Goal: Task Accomplishment & Management: Manage account settings

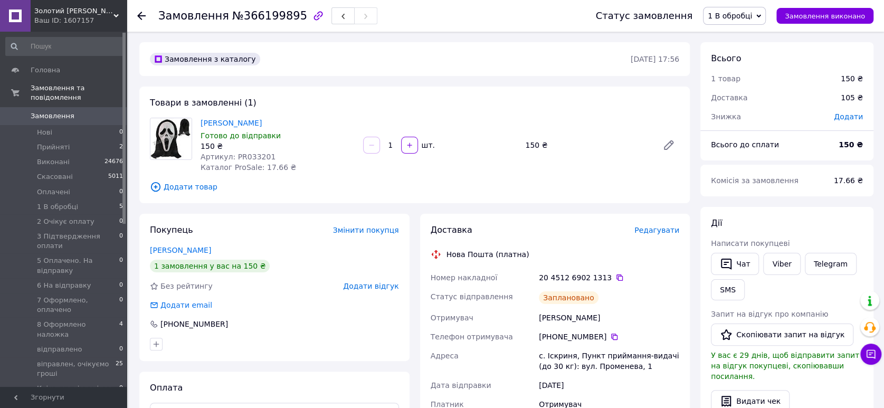
click at [64, 107] on link "Замовлення 0" at bounding box center [64, 116] width 129 height 18
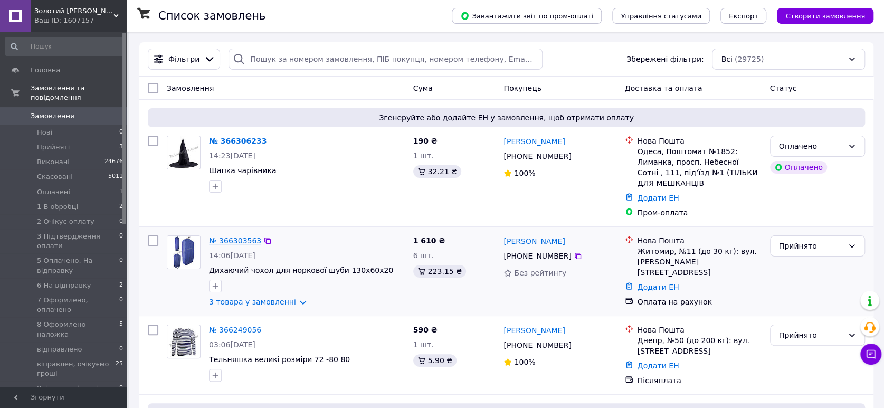
click at [225, 236] on link "№ 366303563" at bounding box center [235, 240] width 52 height 8
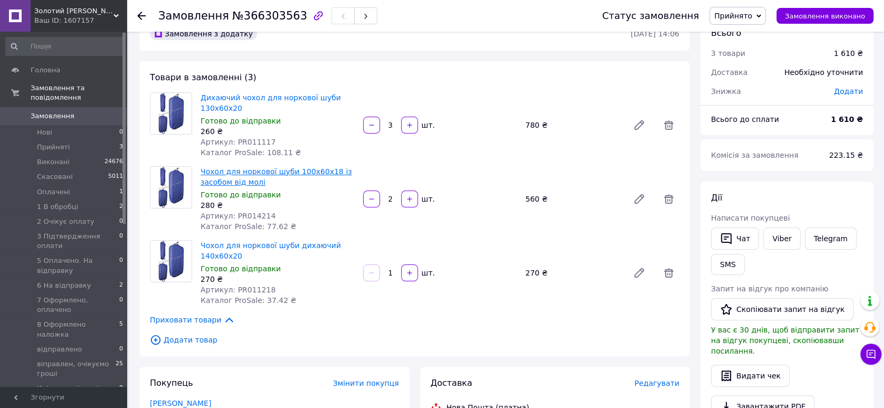
scroll to position [176, 0]
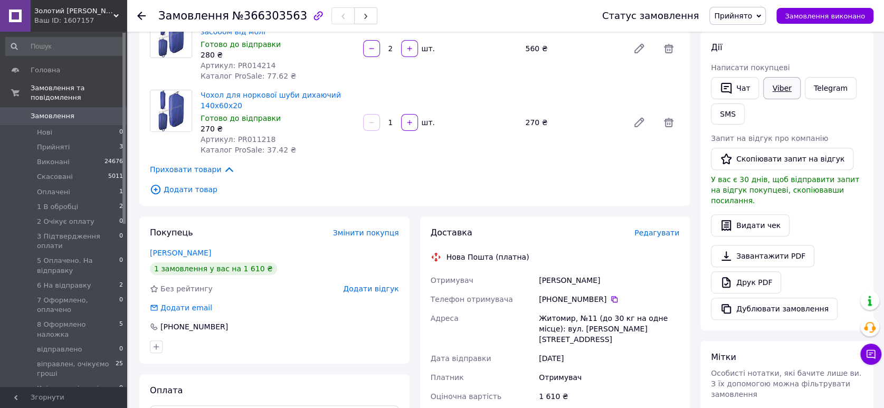
click at [775, 83] on link "Viber" at bounding box center [781, 88] width 37 height 22
click at [822, 83] on link "Telegram" at bounding box center [830, 88] width 52 height 22
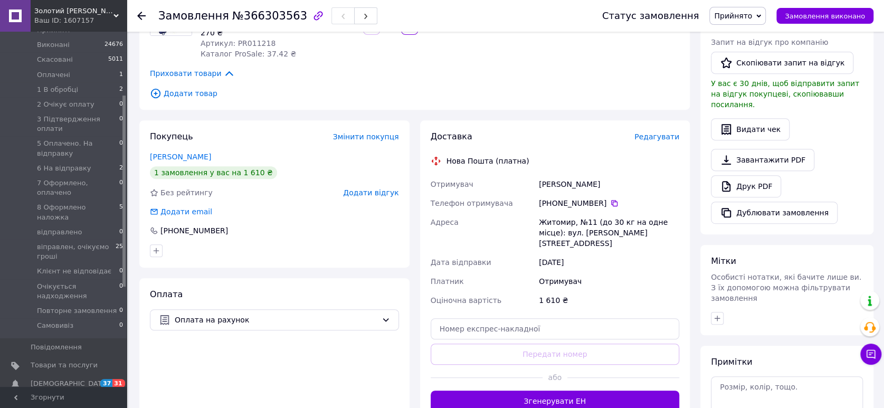
scroll to position [351, 0]
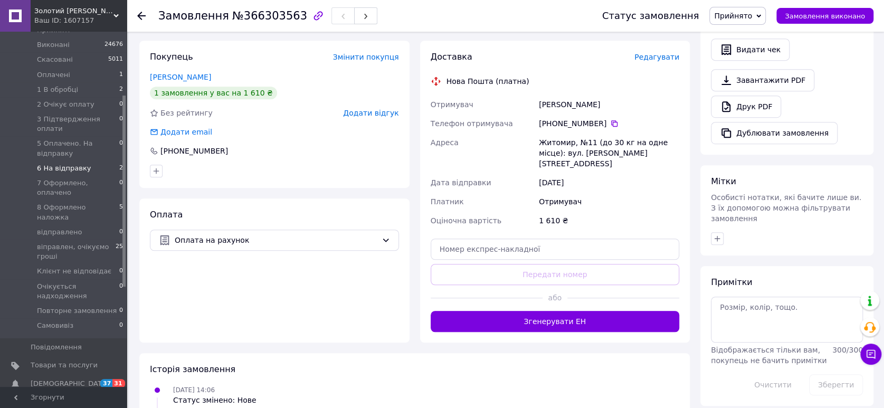
click at [47, 164] on span "6 На відправку" at bounding box center [64, 168] width 54 height 9
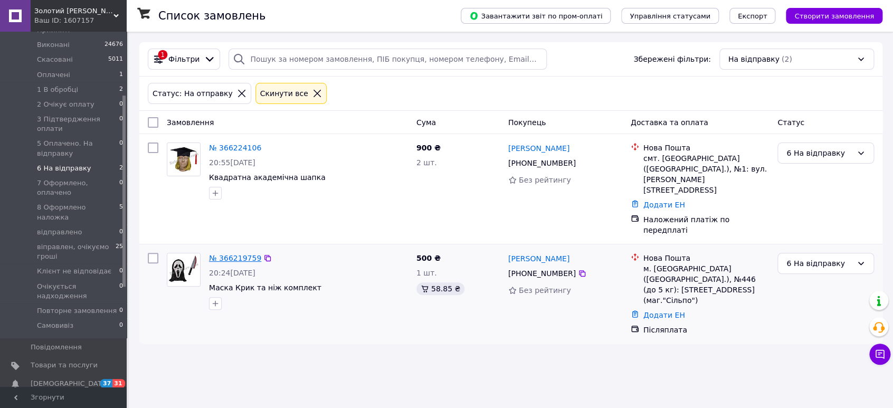
click at [242, 254] on link "№ 366219759" at bounding box center [235, 258] width 52 height 8
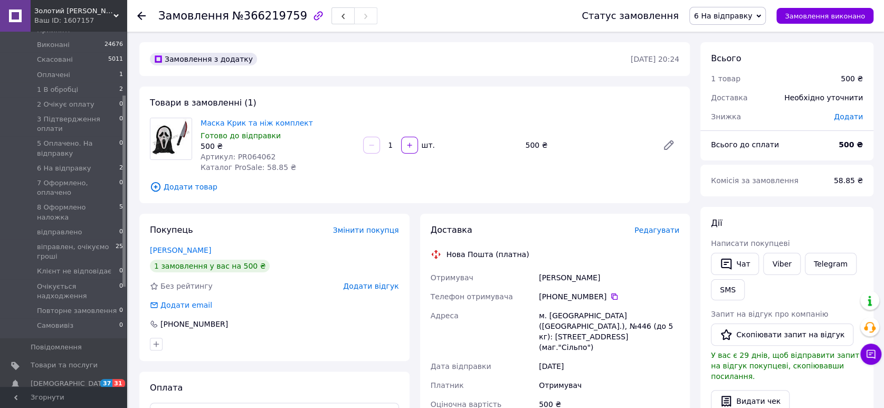
click at [242, 150] on div "500 ₴" at bounding box center [277, 146] width 154 height 11
click at [242, 158] on span "Артикул: PR064062" at bounding box center [237, 156] width 75 height 8
copy span "PR064062"
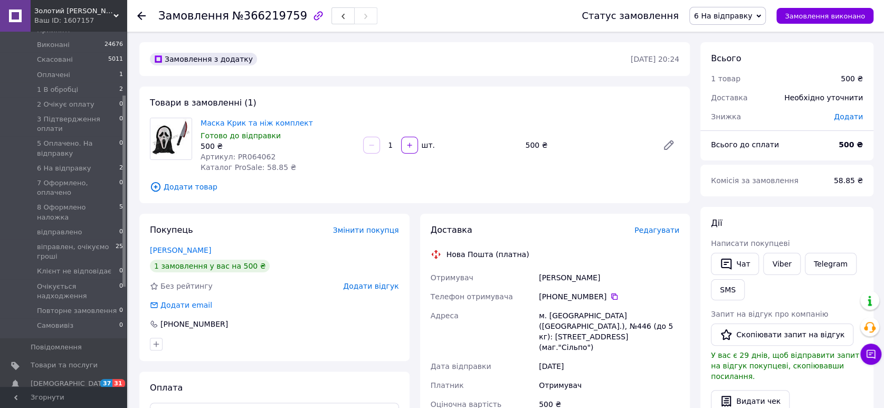
click at [658, 229] on span "Редагувати" at bounding box center [656, 230] width 45 height 8
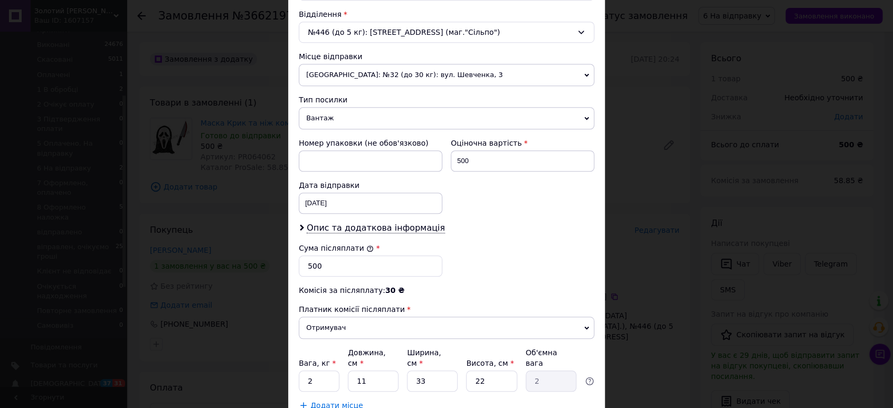
scroll to position [395, 0]
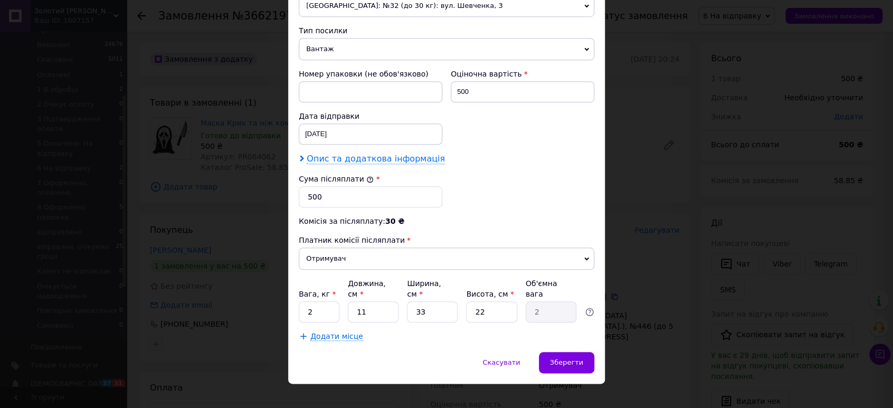
click at [395, 155] on span "Опис та додаткова інформація" at bounding box center [375, 159] width 138 height 11
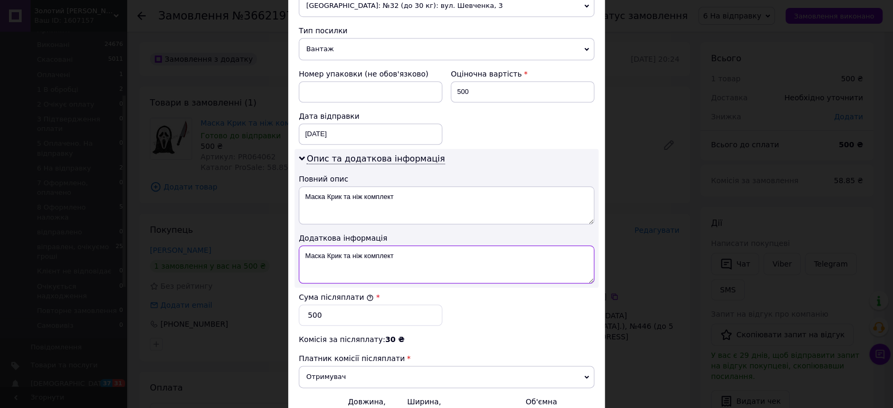
click at [449, 254] on textarea "Маска Крик та ніж комплект" at bounding box center [446, 264] width 295 height 38
paste textarea "PR064062"
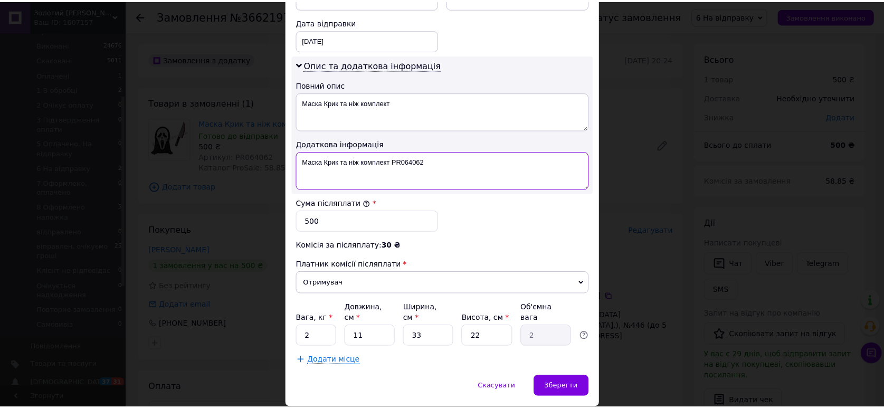
scroll to position [513, 0]
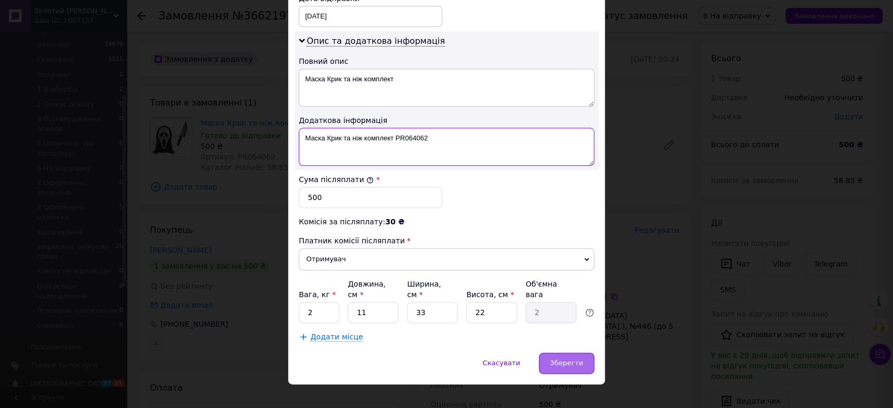
type textarea "Маска Крик та ніж комплект PR064062"
click at [570, 359] on span "Зберегти" at bounding box center [566, 363] width 33 height 8
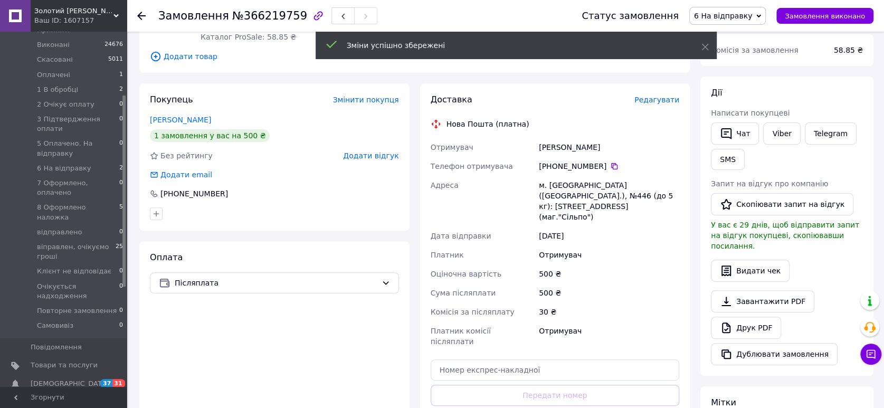
scroll to position [176, 0]
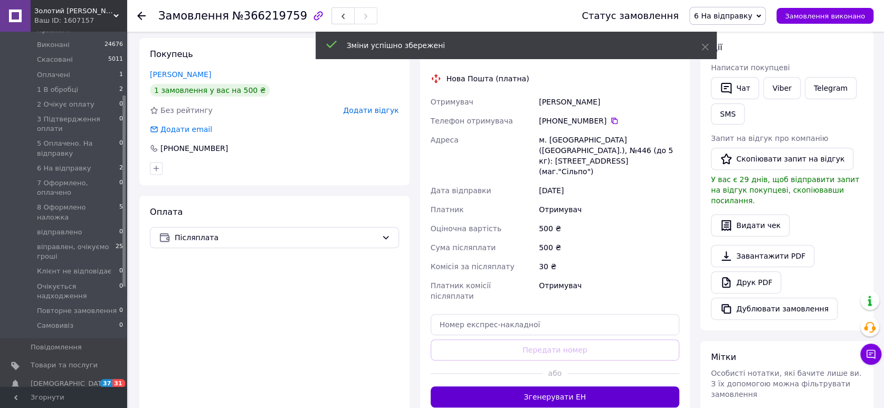
click at [550, 386] on button "Згенерувати ЕН" at bounding box center [554, 396] width 249 height 21
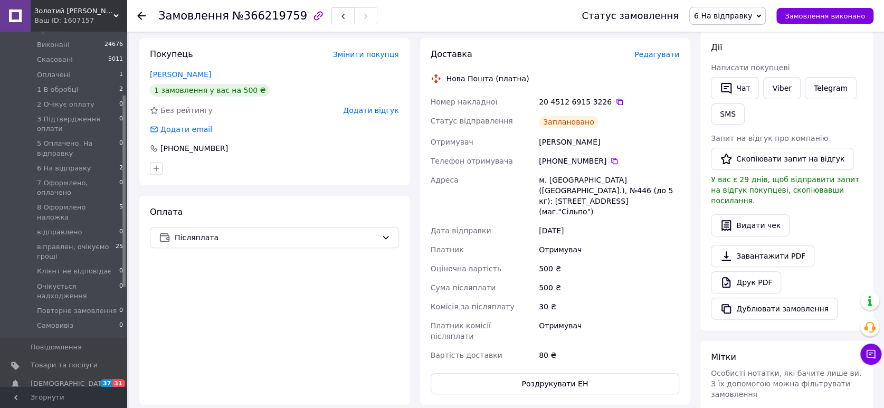
click at [737, 14] on span "6 На відправку" at bounding box center [723, 16] width 58 height 8
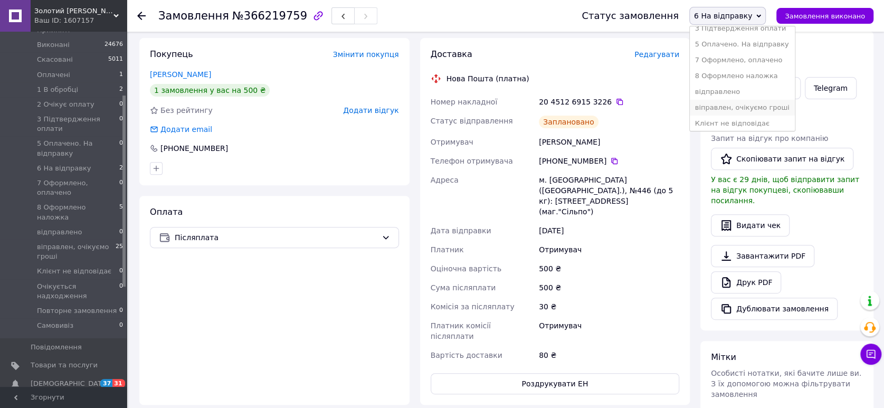
scroll to position [117, 0]
click at [760, 58] on li "8 Оформлено наложка" at bounding box center [741, 62] width 105 height 16
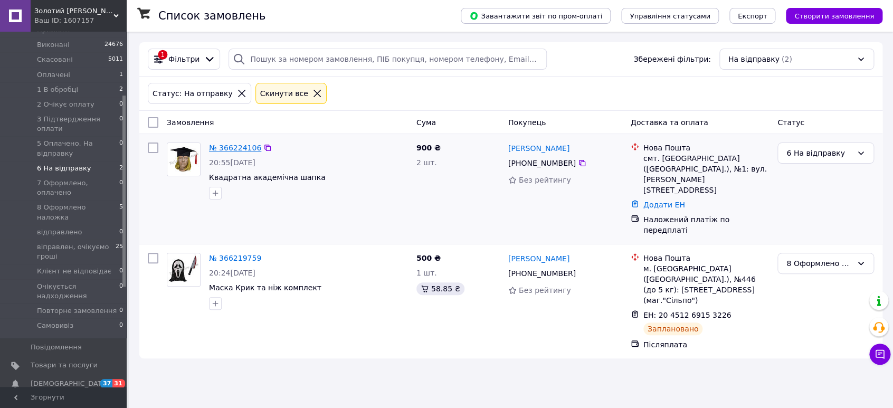
click at [228, 148] on link "№ 366224106" at bounding box center [235, 147] width 52 height 8
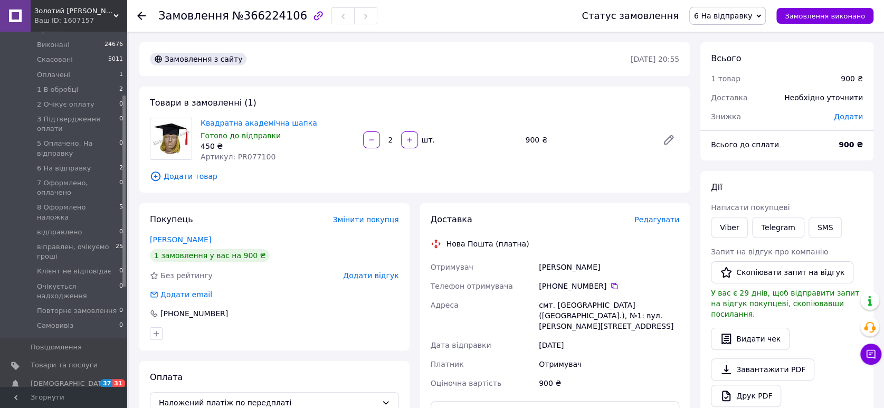
click at [240, 156] on span "Артикул: PR077100" at bounding box center [237, 156] width 75 height 8
copy span "PR077100"
click at [671, 223] on span "Редагувати" at bounding box center [656, 219] width 45 height 8
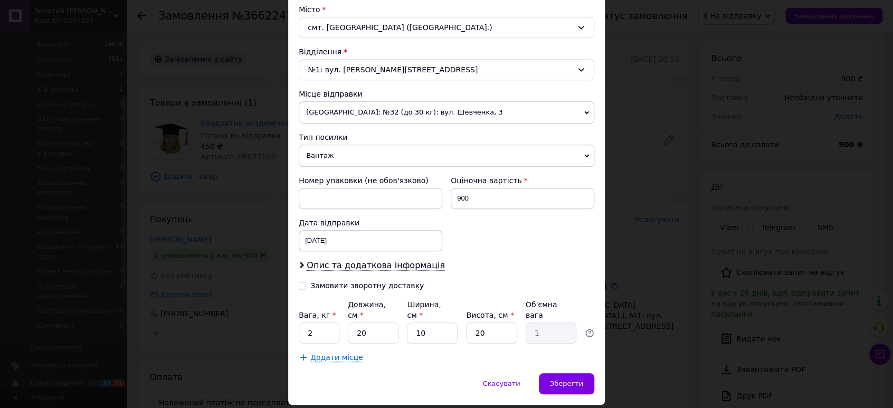
scroll to position [293, 0]
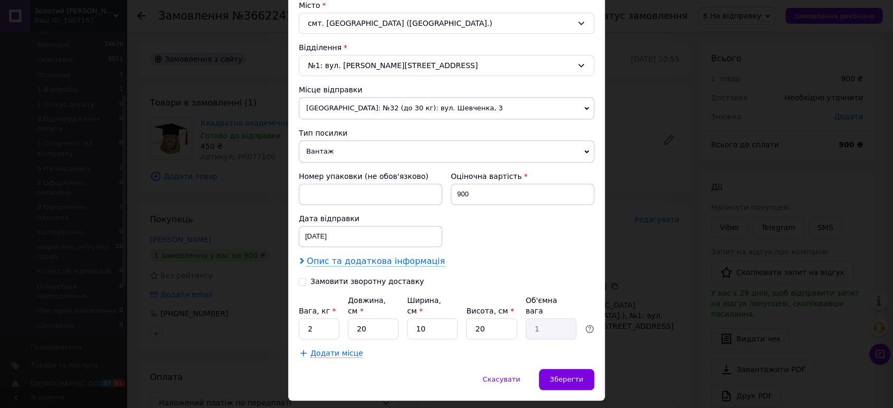
click at [379, 260] on span "Опис та додаткова інформація" at bounding box center [375, 261] width 138 height 11
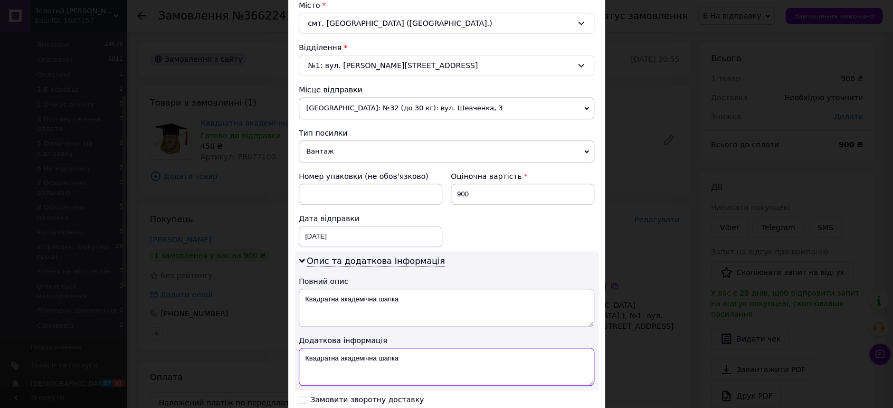
click at [431, 359] on textarea "Квадратна академічна шапка" at bounding box center [446, 367] width 295 height 38
paste textarea "PR077100"
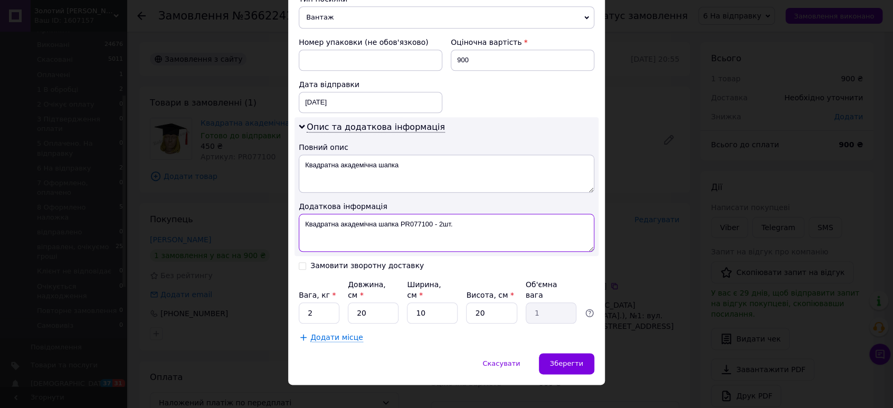
scroll to position [427, 0]
type textarea "Квадратна академічна шапка PR077100 - 2шт."
click at [367, 261] on div "Замовити зворотну доставку" at bounding box center [366, 265] width 113 height 9
click at [306, 261] on input "Замовити зворотну доставку" at bounding box center [302, 264] width 7 height 7
checkbox input "true"
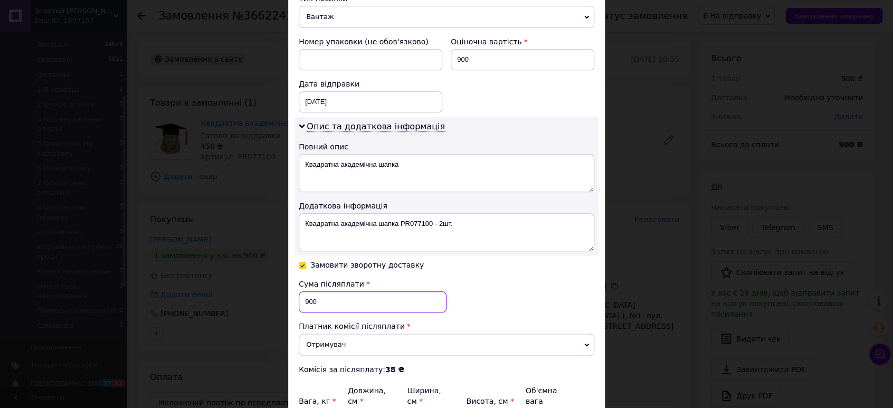
click at [300, 303] on input "900" at bounding box center [373, 301] width 148 height 21
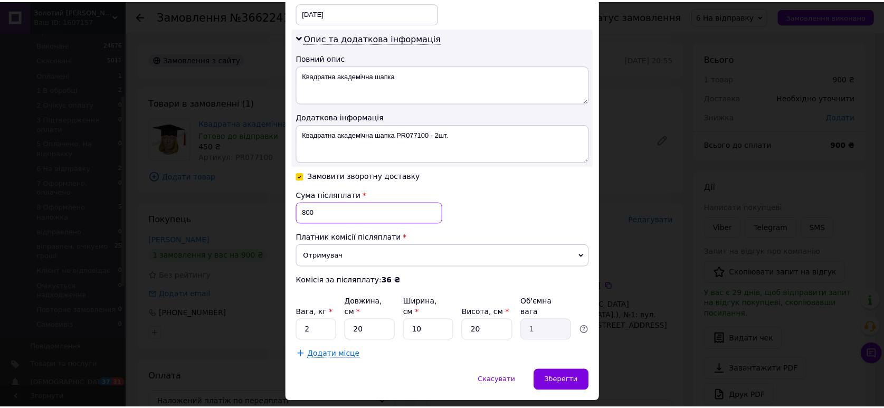
scroll to position [534, 0]
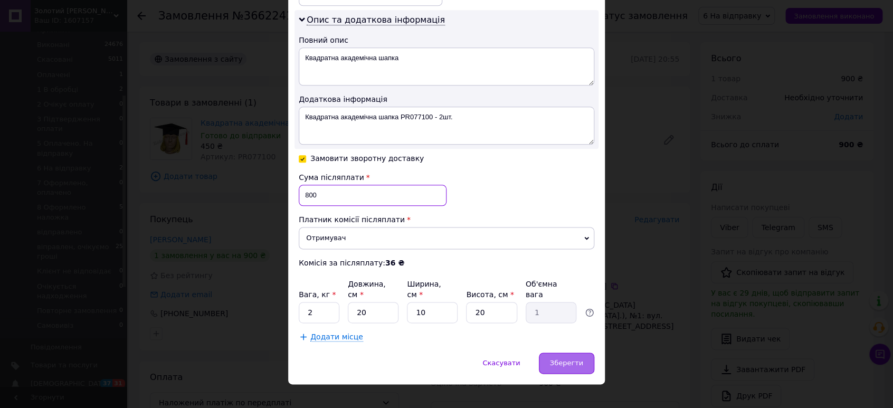
type input "800"
click at [572, 356] on div "Зберегти" at bounding box center [566, 362] width 55 height 21
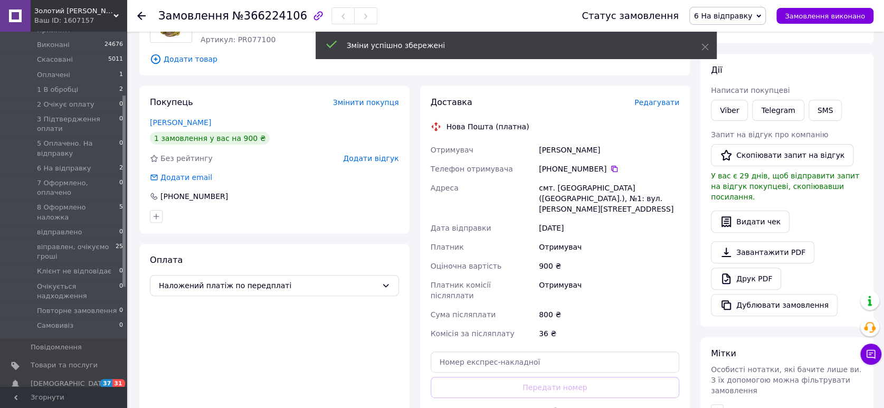
scroll to position [176, 0]
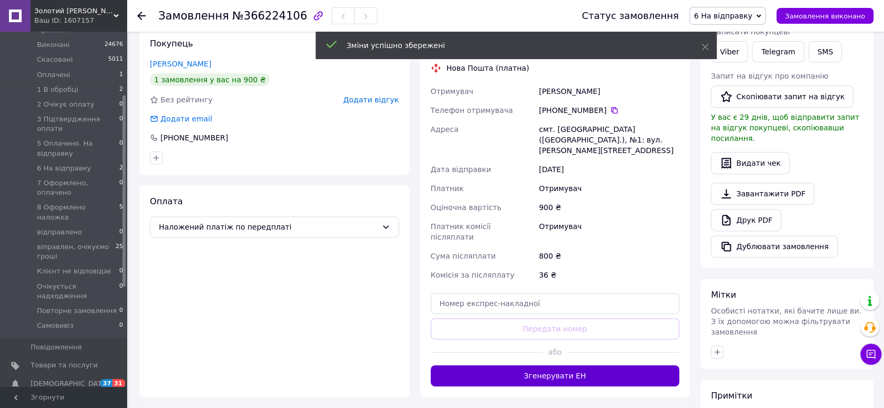
click at [561, 365] on button "Згенерувати ЕН" at bounding box center [554, 375] width 249 height 21
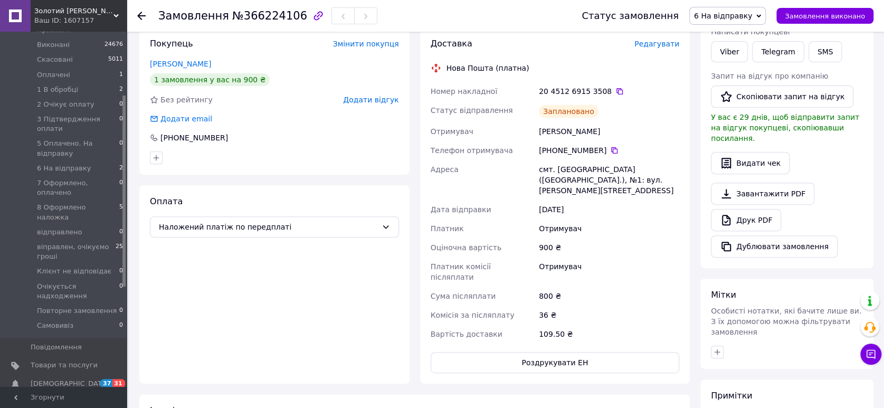
click at [765, 17] on span "6 На відправку" at bounding box center [727, 16] width 76 height 18
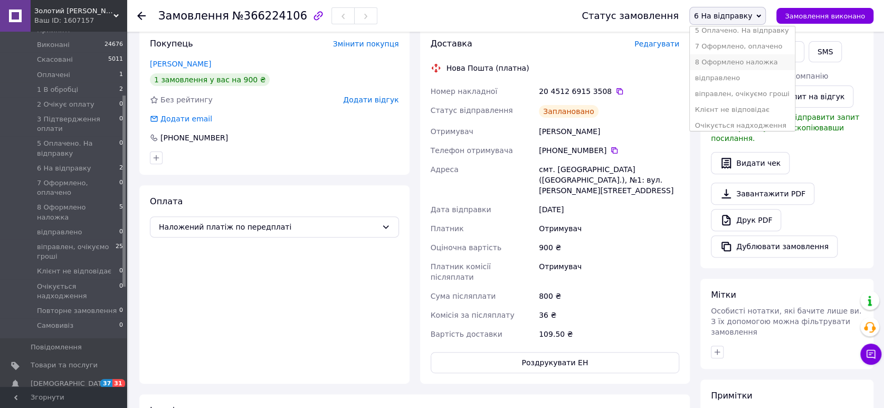
click at [754, 64] on li "8 Оформлено наложка" at bounding box center [741, 62] width 105 height 16
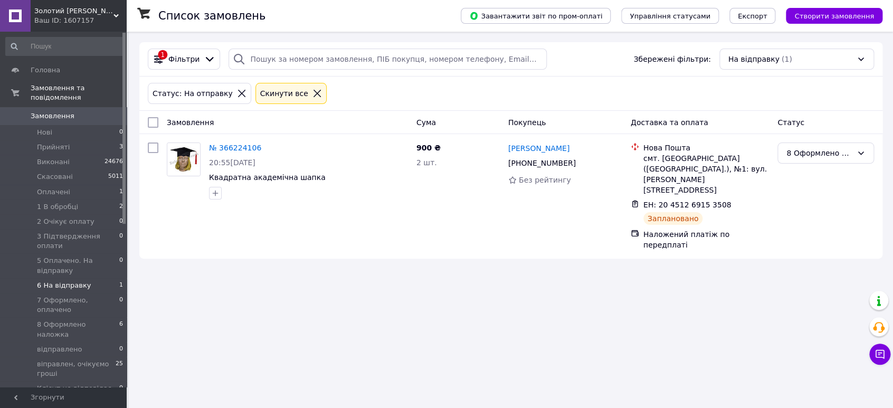
click at [55, 111] on span "Замовлення" at bounding box center [53, 115] width 44 height 9
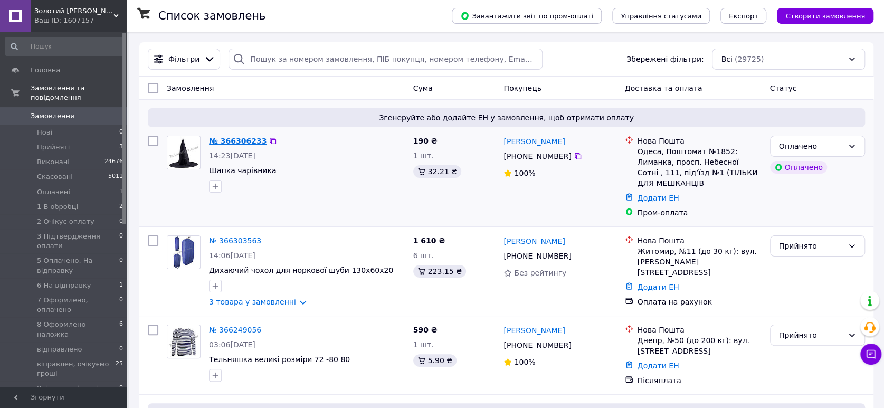
click at [234, 141] on link "№ 366306233" at bounding box center [238, 141] width 58 height 8
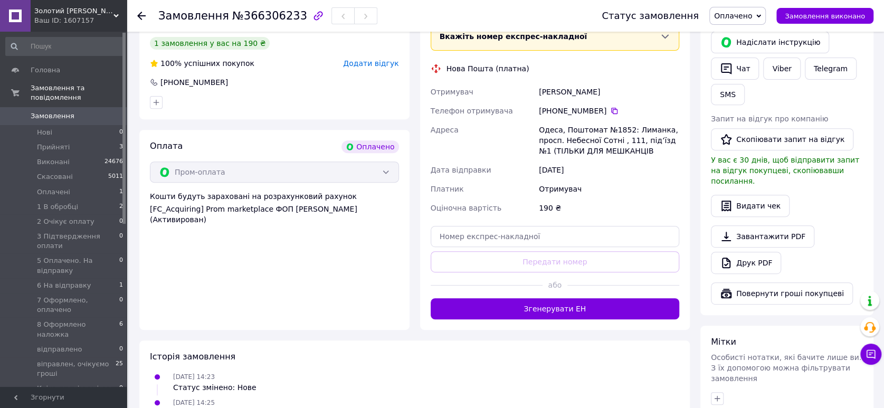
scroll to position [234, 0]
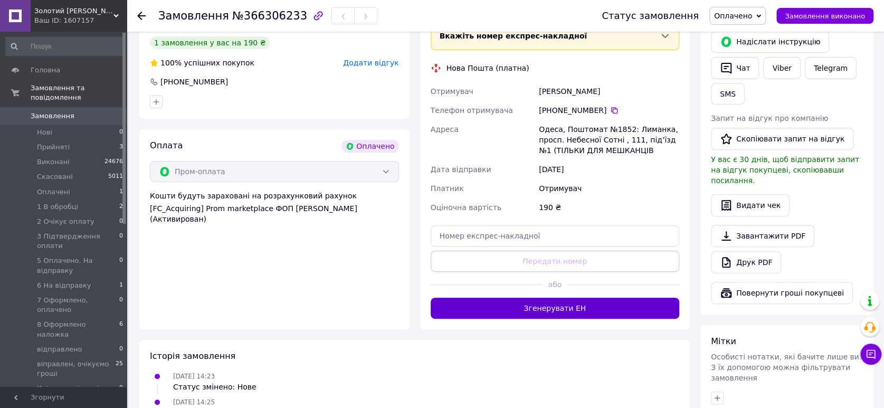
click at [543, 310] on button "Згенерувати ЕН" at bounding box center [554, 308] width 249 height 21
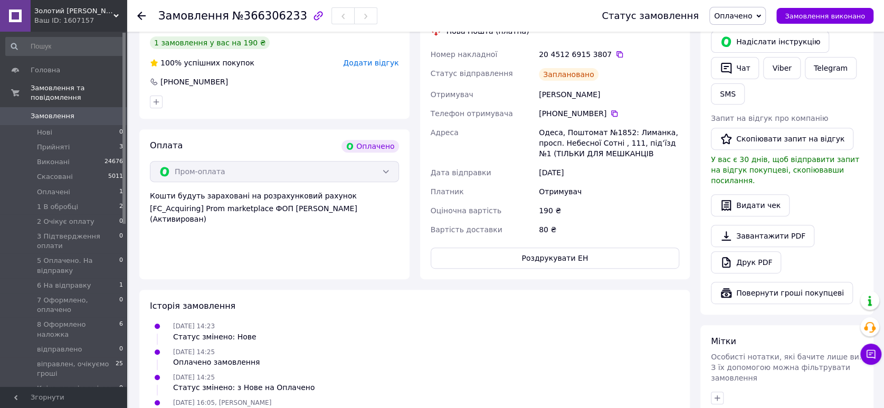
click at [752, 18] on span "Оплачено" at bounding box center [733, 16] width 38 height 8
click at [780, 85] on li "8 Оформлено наложка" at bounding box center [762, 84] width 105 height 16
click at [46, 111] on span "Замовлення" at bounding box center [53, 115] width 44 height 9
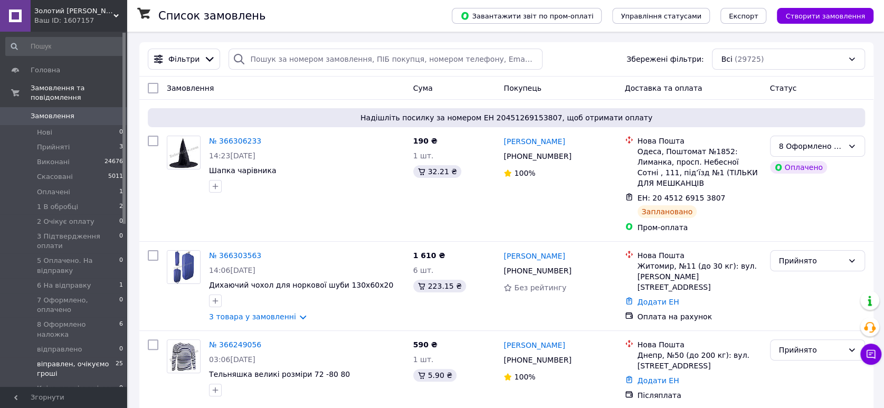
click at [59, 359] on span "віправлен, очікуємо гроші" at bounding box center [76, 368] width 79 height 19
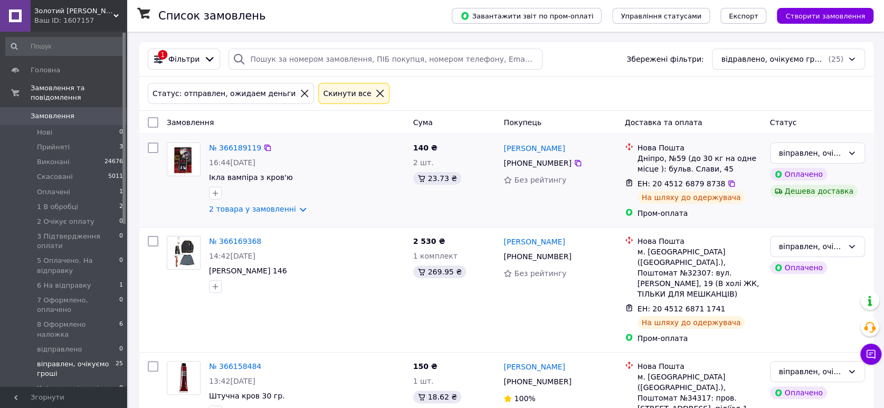
click at [378, 210] on div "2 товара у замовленні" at bounding box center [307, 209] width 196 height 11
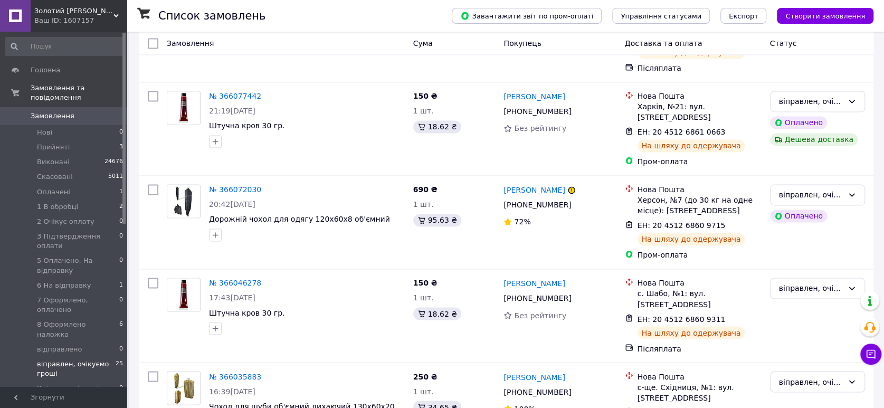
scroll to position [1699, 0]
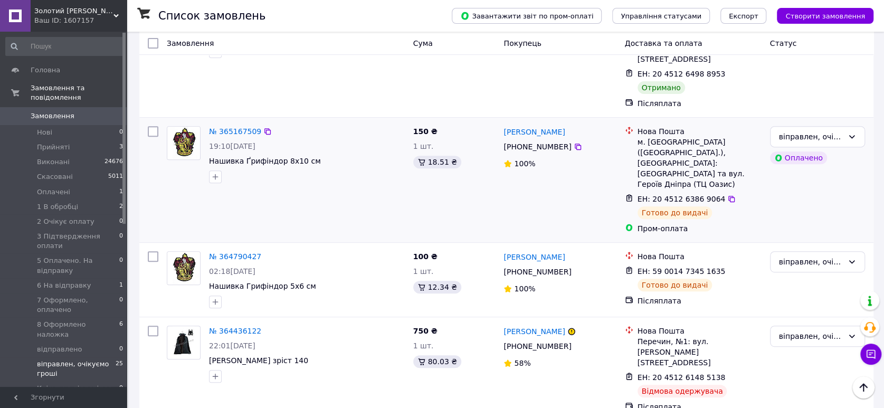
scroll to position [219, 0]
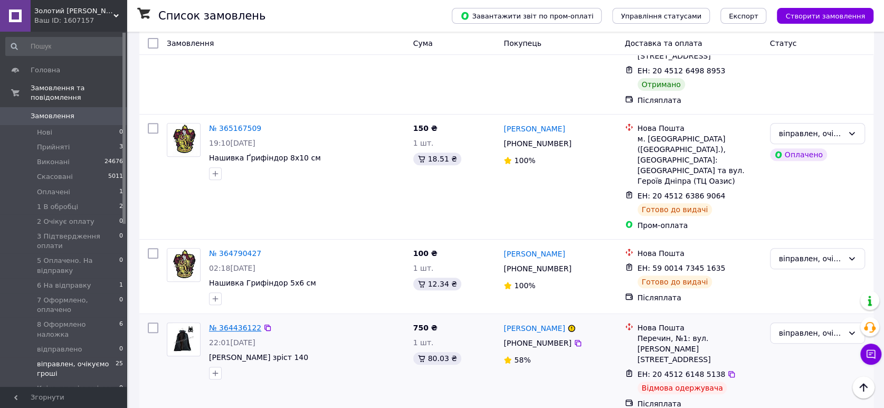
click at [228, 323] on link "№ 364436122" at bounding box center [235, 327] width 52 height 8
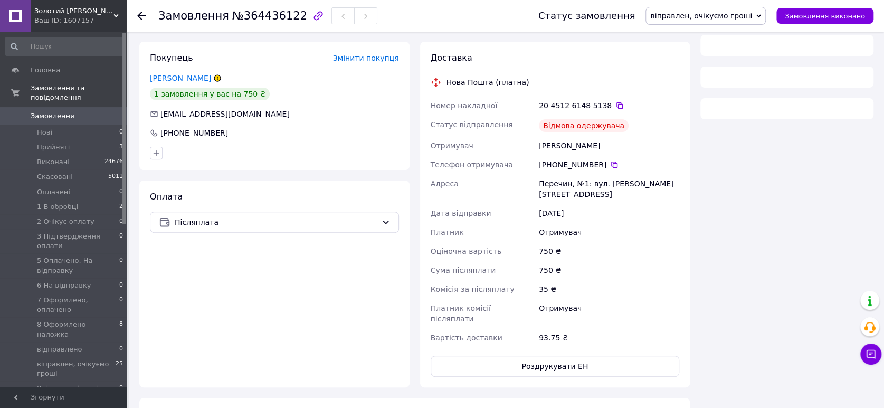
scroll to position [219, 0]
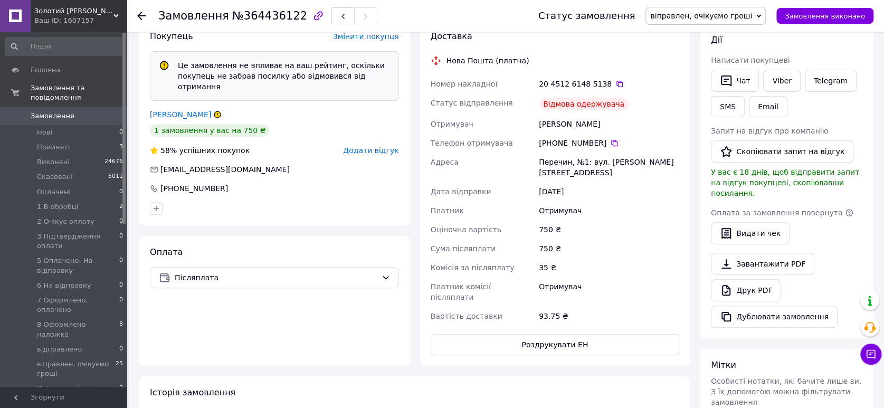
click at [254, 17] on span "№364436122" at bounding box center [269, 15] width 75 height 13
copy span "364436122"
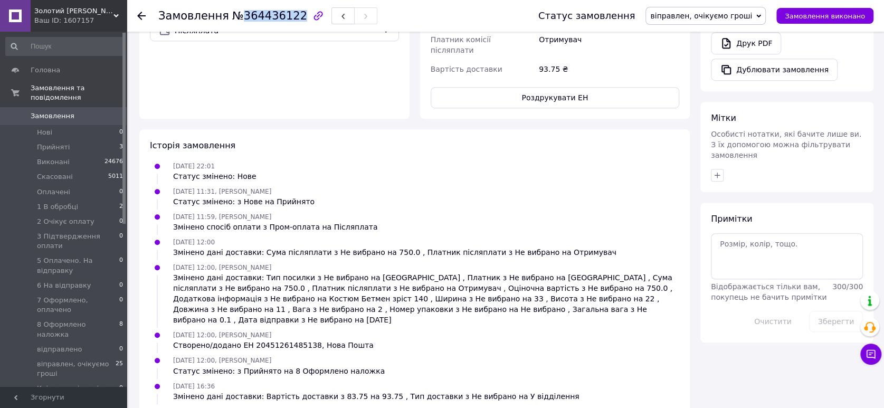
scroll to position [473, 0]
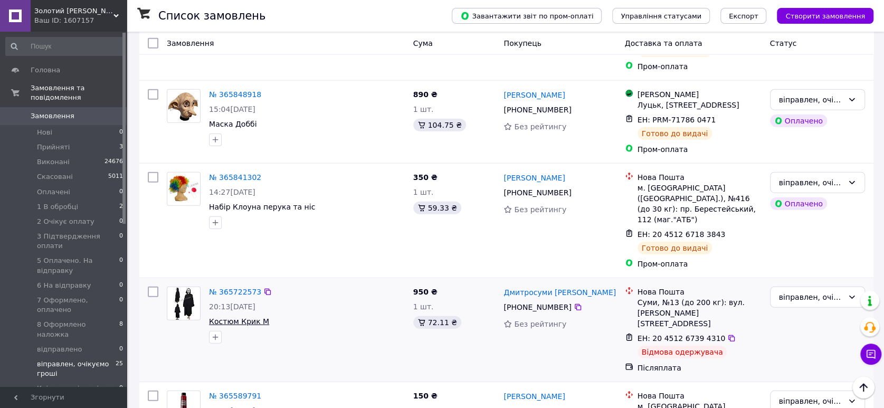
scroll to position [1699, 0]
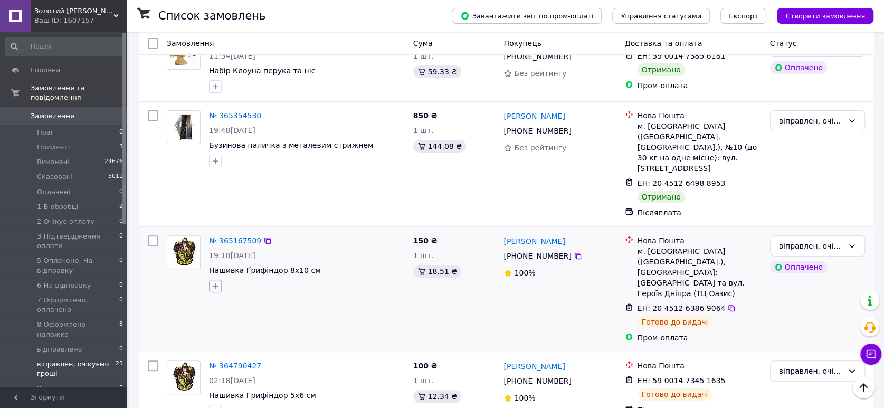
scroll to position [101, 0]
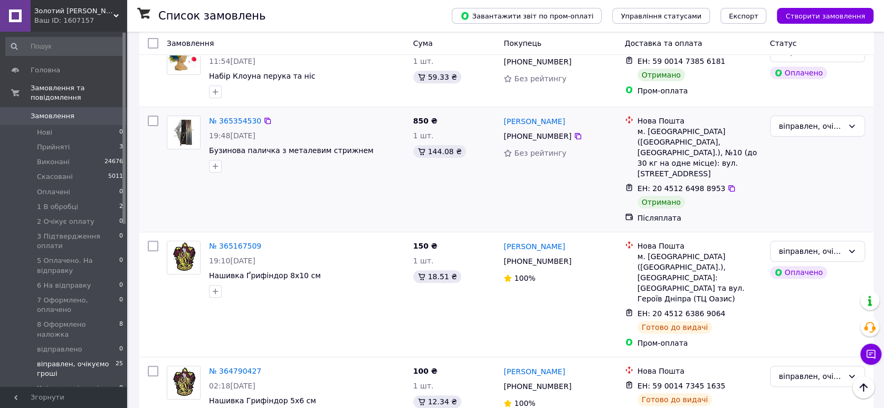
click at [157, 119] on input "checkbox" at bounding box center [153, 121] width 11 height 11
checkbox input "true"
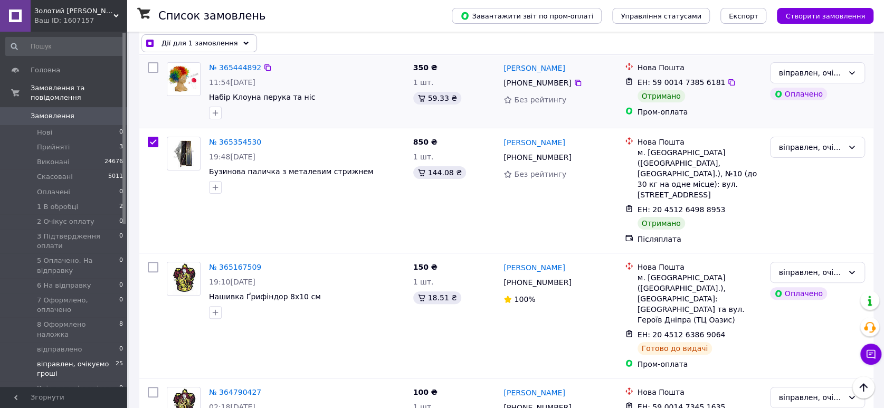
scroll to position [43, 0]
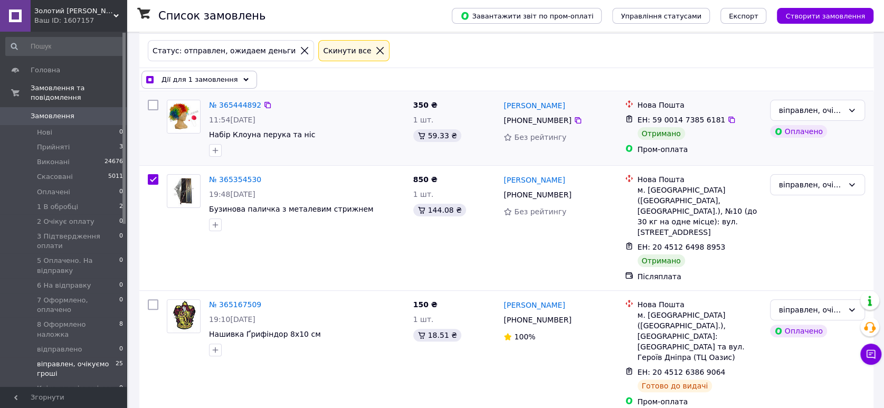
click at [152, 98] on div at bounding box center [152, 127] width 19 height 65
checkbox input "true"
click at [155, 103] on input "checkbox" at bounding box center [153, 105] width 11 height 11
checkbox input "true"
click at [237, 75] on div "Дії для 2 замовлень" at bounding box center [196, 80] width 111 height 18
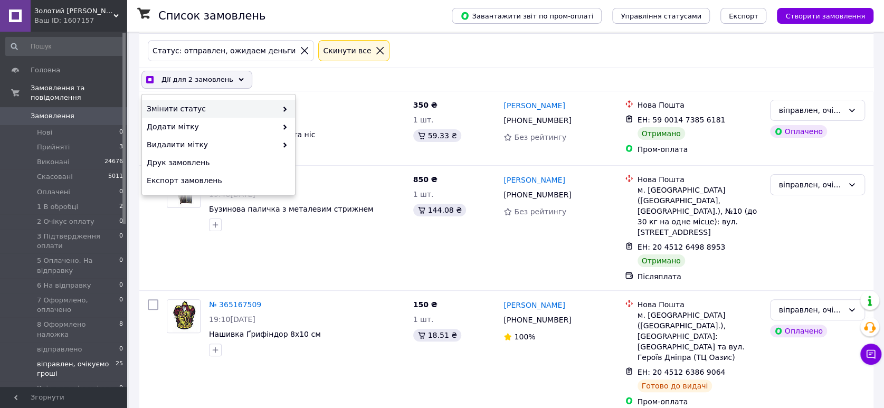
click at [285, 105] on span at bounding box center [282, 108] width 11 height 11
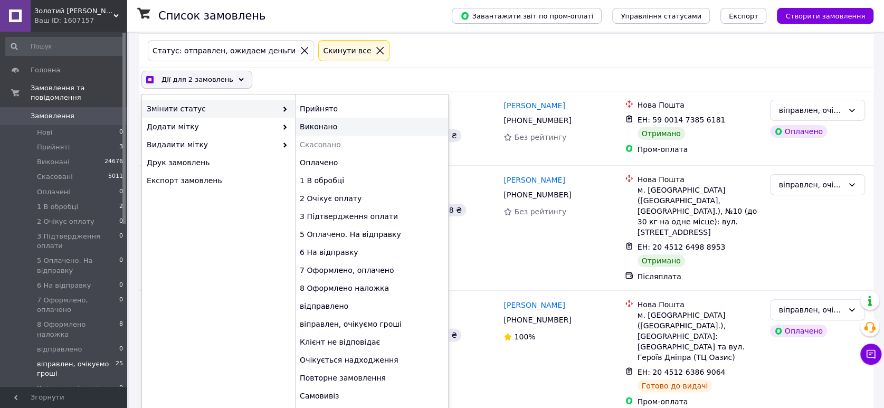
checkbox input "true"
click at [325, 126] on div "Виконано" at bounding box center [371, 127] width 153 height 18
checkbox input "false"
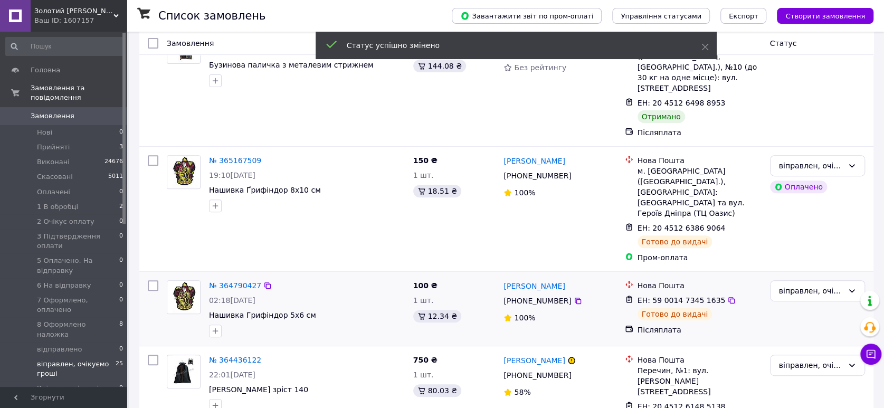
scroll to position [219, 0]
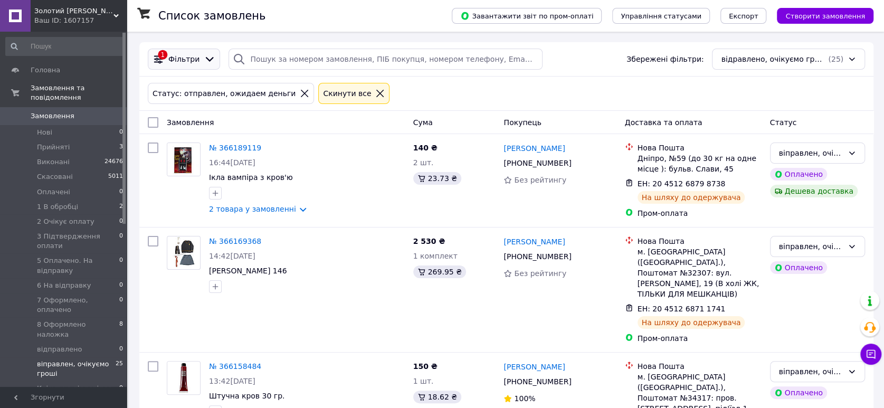
click at [169, 55] on span "Фільтри" at bounding box center [183, 59] width 31 height 11
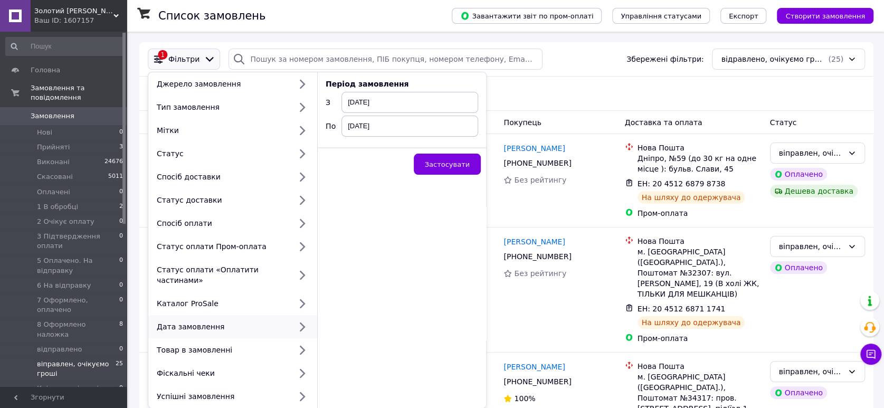
click at [323, 21] on div "Список замовлень" at bounding box center [294, 16] width 272 height 32
